Goal: Use online tool/utility: Utilize a website feature to perform a specific function

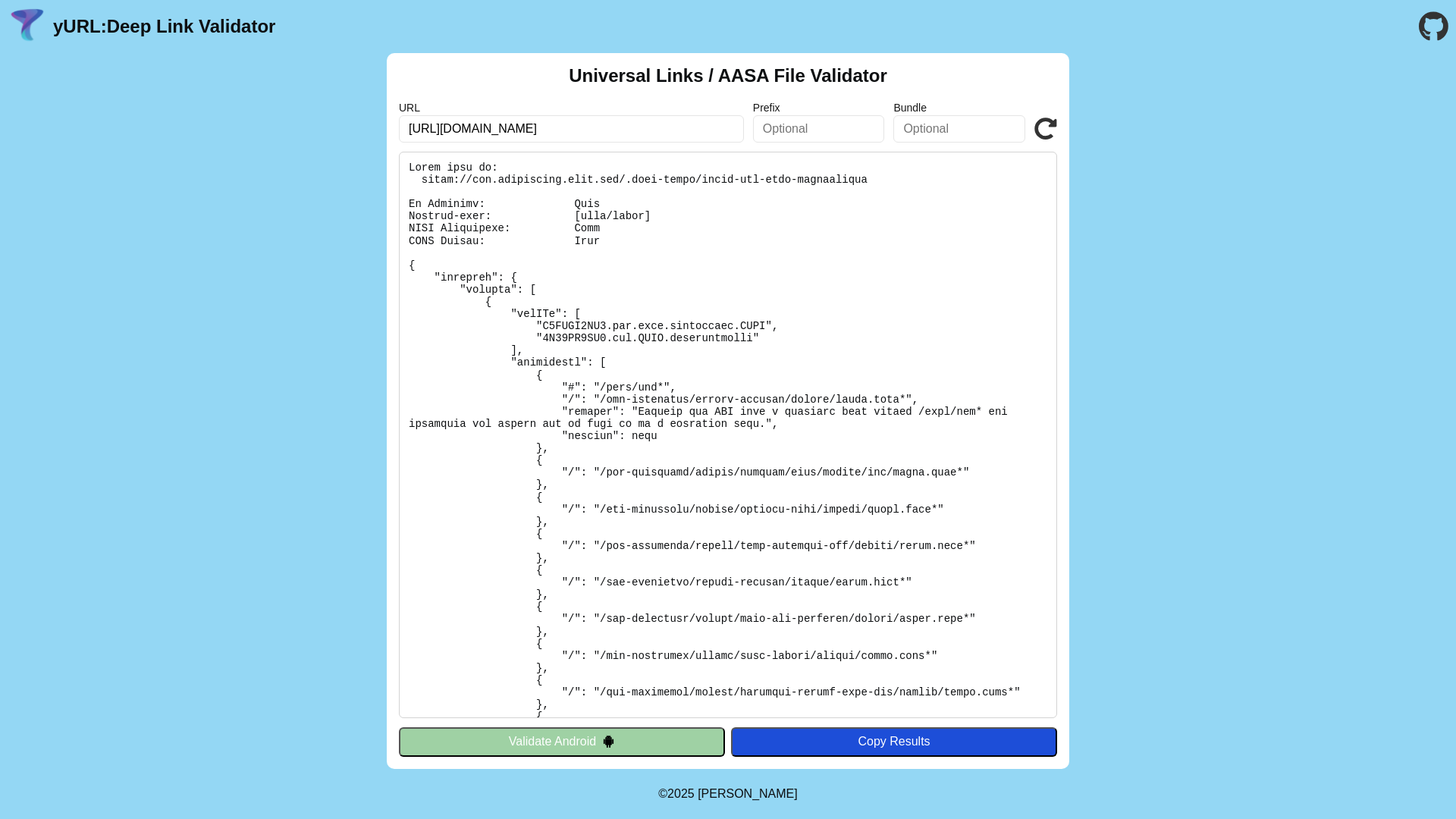
click at [595, 130] on input "[URL][DOMAIN_NAME]" at bounding box center [571, 129] width 345 height 27
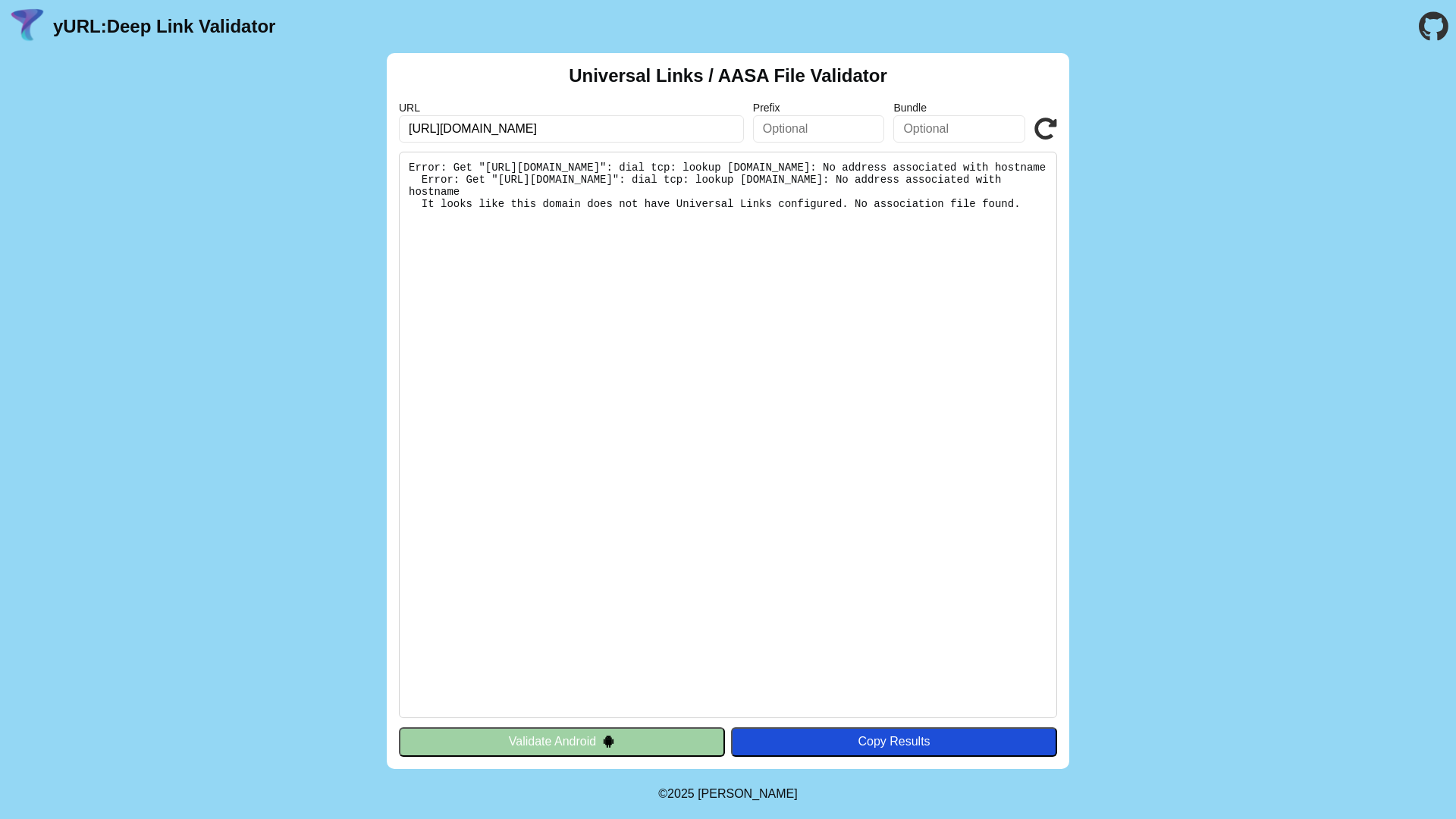
click at [599, 129] on input "[URL][DOMAIN_NAME]" at bounding box center [571, 129] width 345 height 27
